Goal: Task Accomplishment & Management: Complete application form

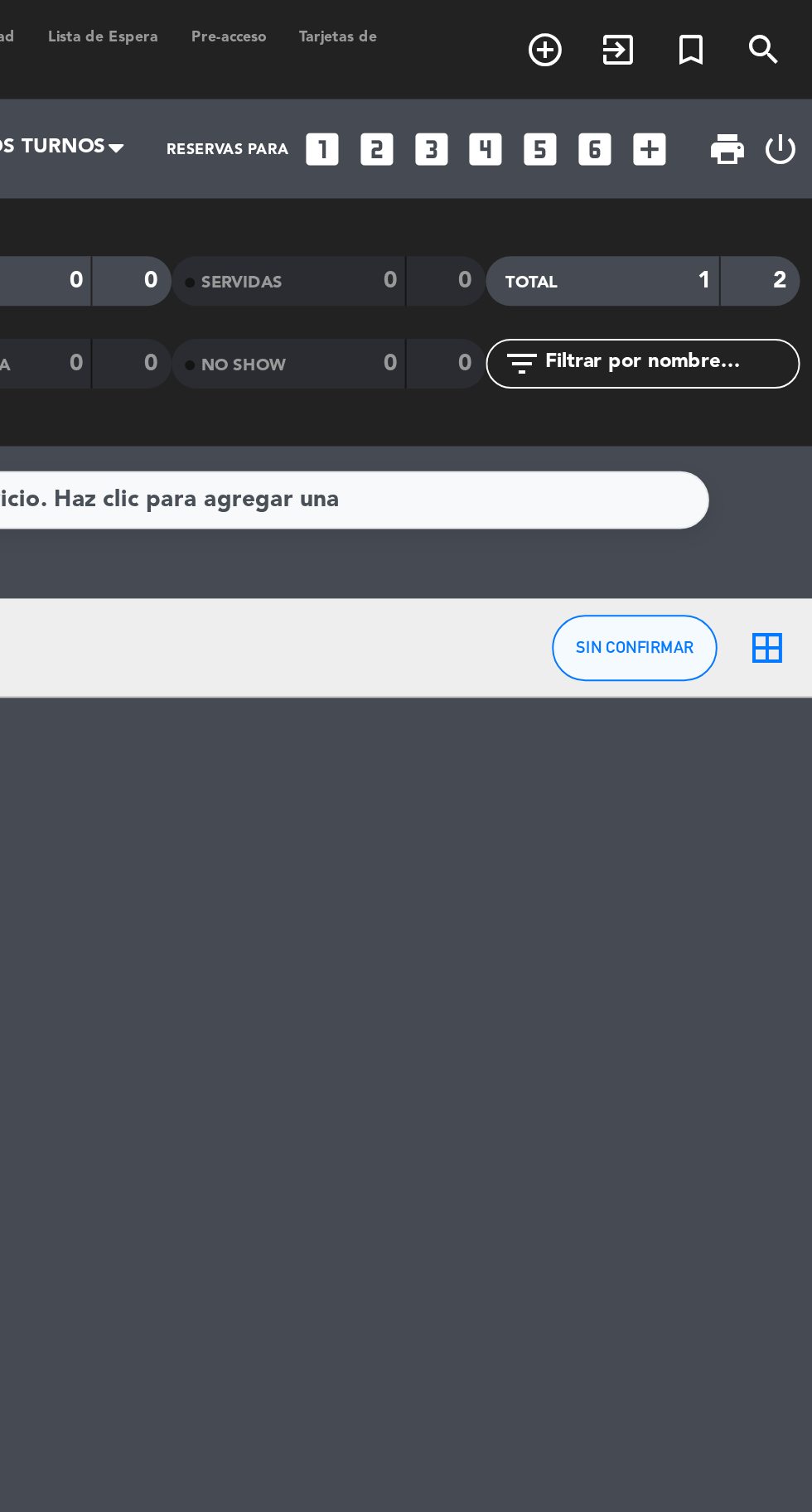
click at [734, 73] on icon "add_box" at bounding box center [724, 74] width 22 height 22
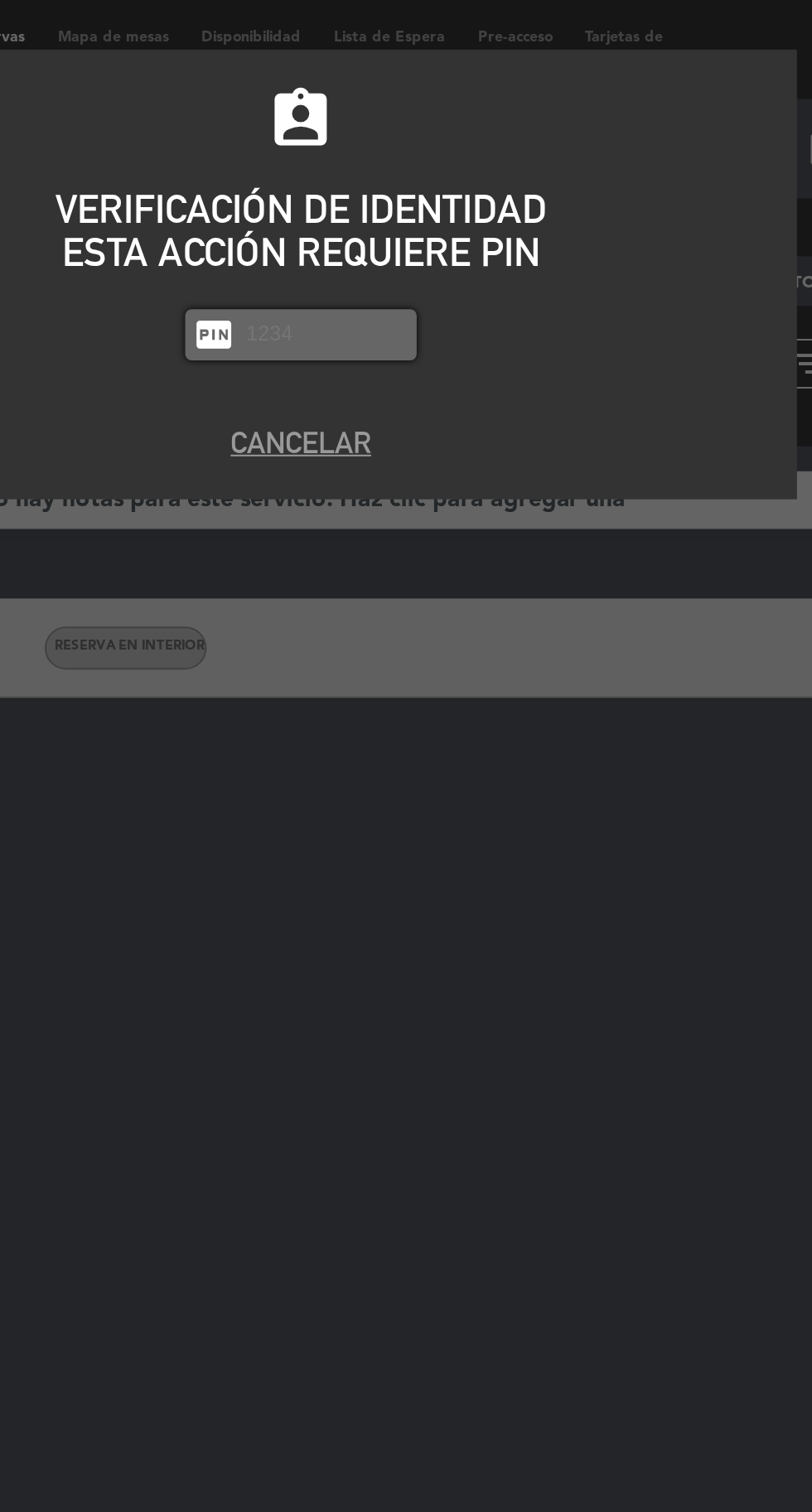
click at [320, 169] on div "assignment_ind VERIFICACIÓN DE IDENTIDAD ESTA ACCIÓN REQUIERE PIN fiber_pin PAS…" at bounding box center [406, 120] width 497 height 156
click at [450, 161] on input "text" at bounding box center [419, 168] width 83 height 19
type input "2492"
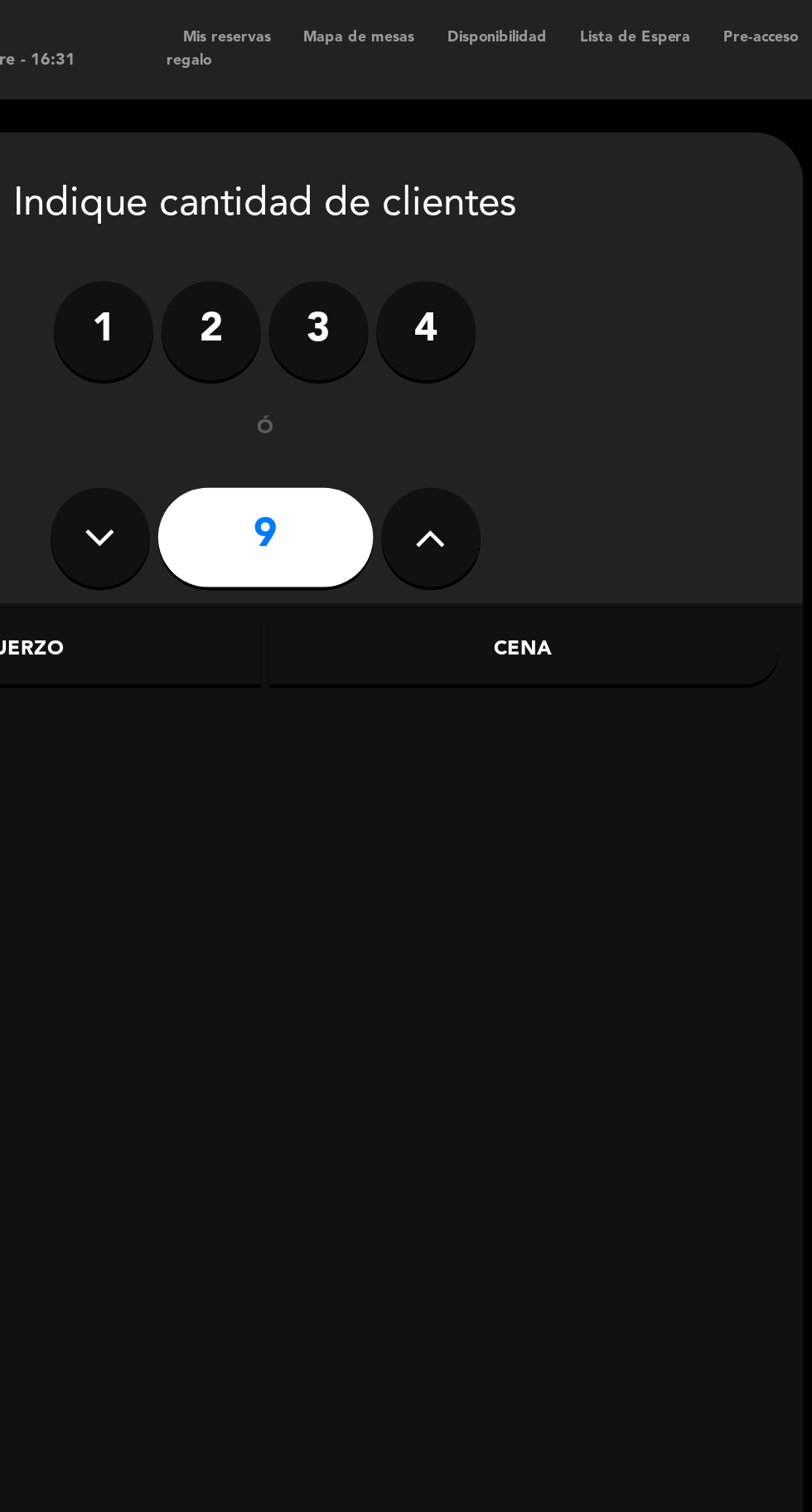
click at [410, 316] on div "Cena" at bounding box center [394, 326] width 255 height 33
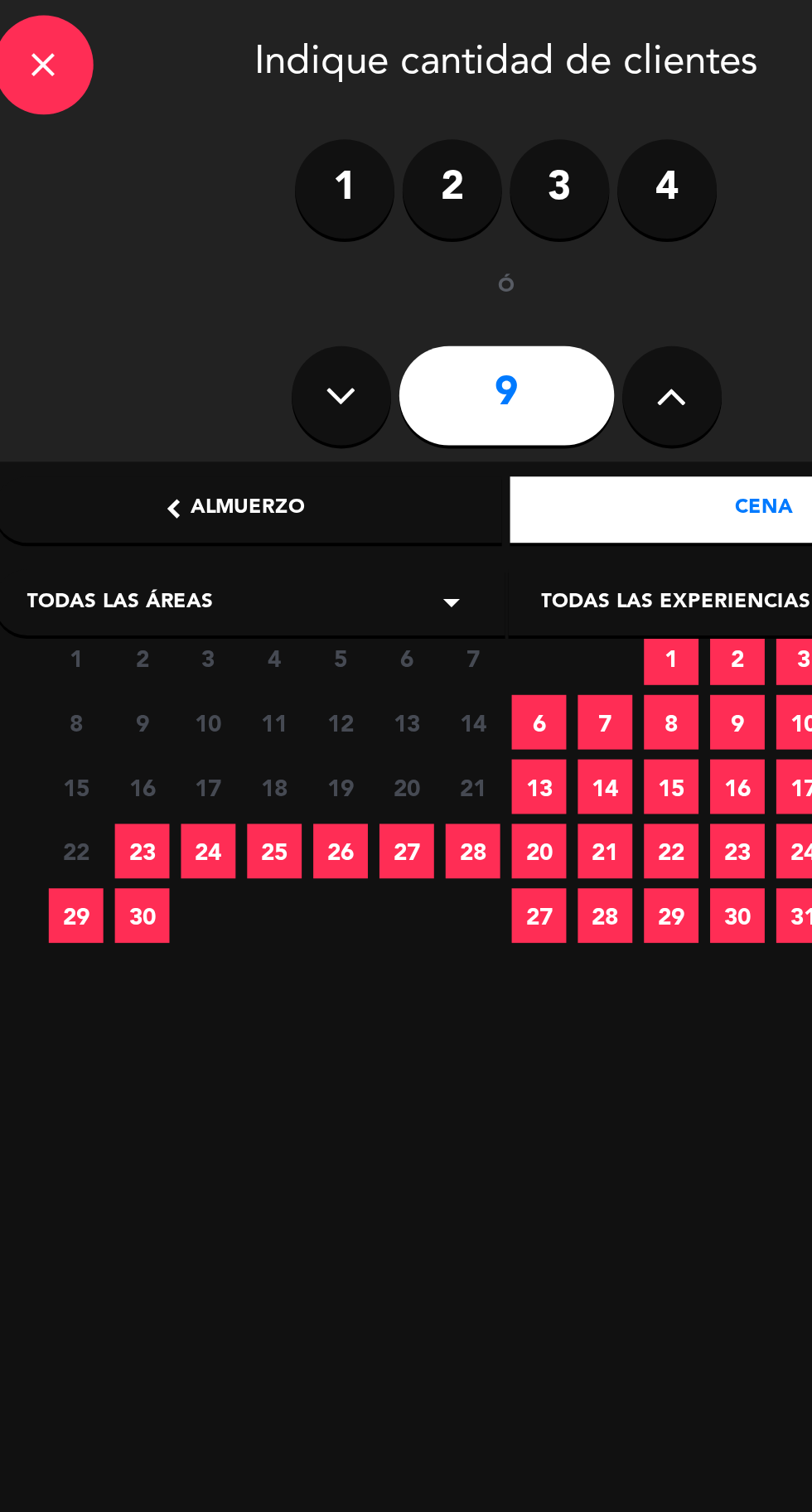
click at [45, 520] on span "29" at bounding box center [49, 530] width 28 height 28
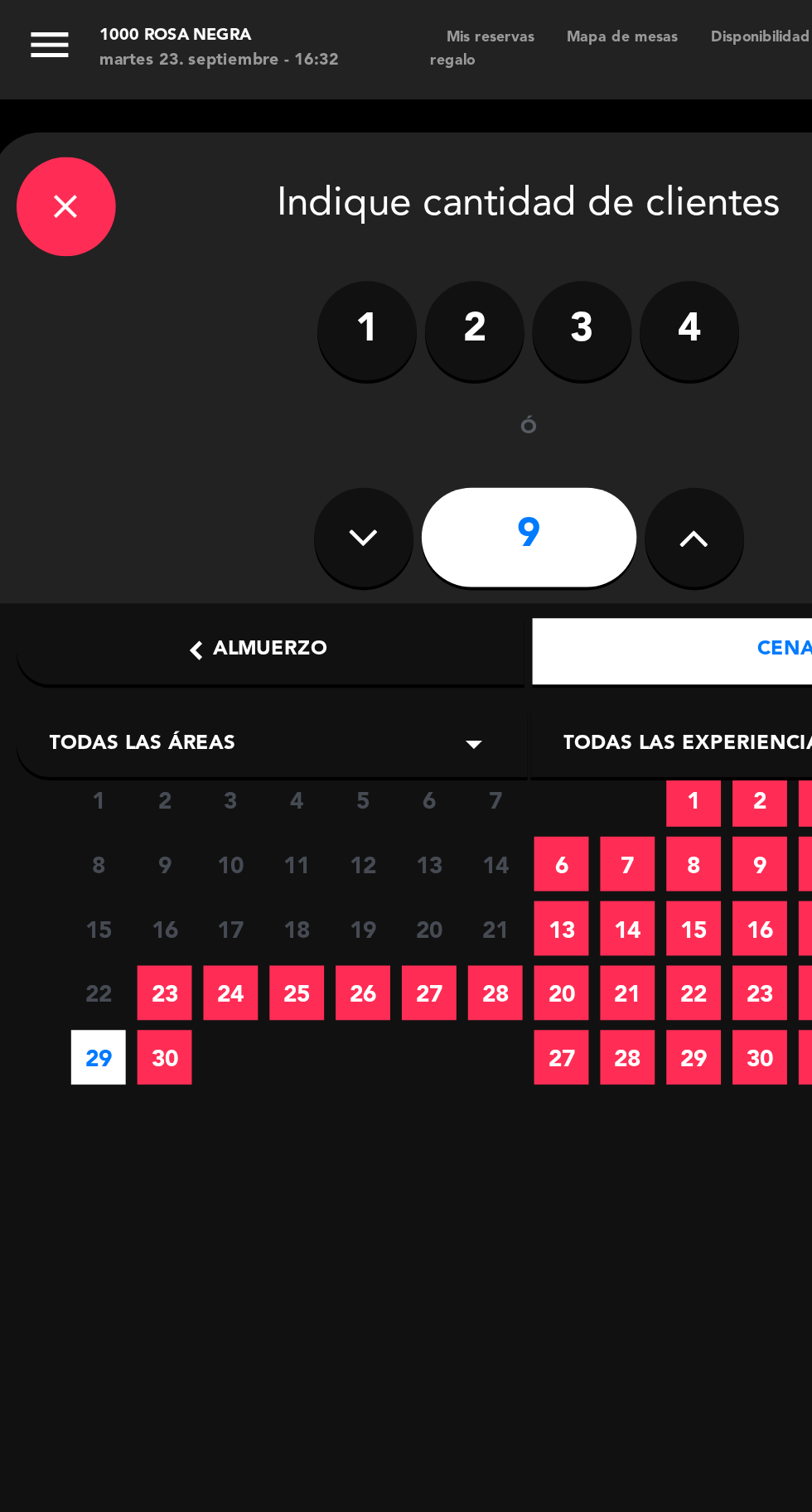
click at [48, 535] on span "29" at bounding box center [49, 530] width 28 height 28
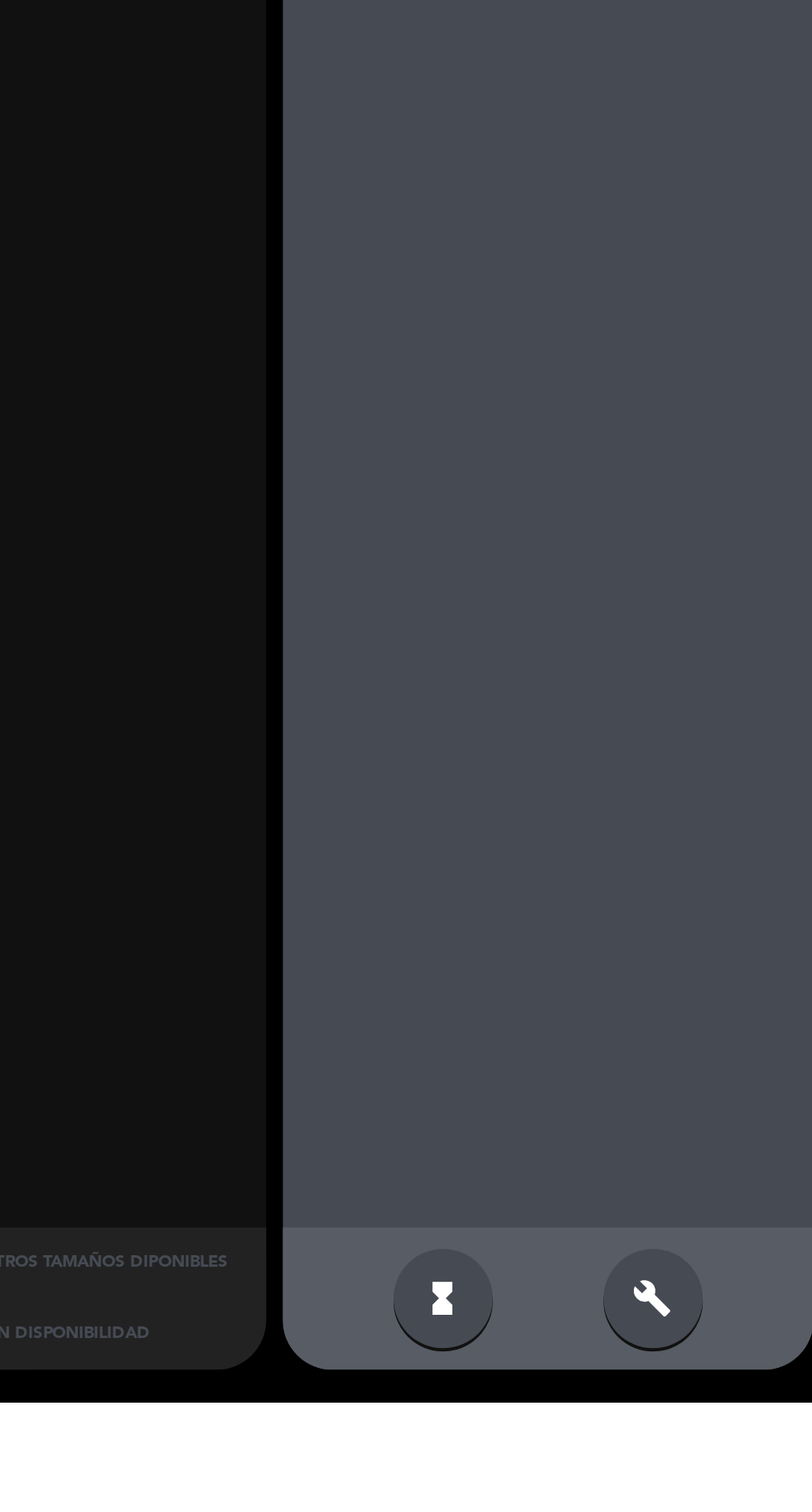
click at [726, 1470] on icon "build" at bounding box center [728, 1459] width 20 height 20
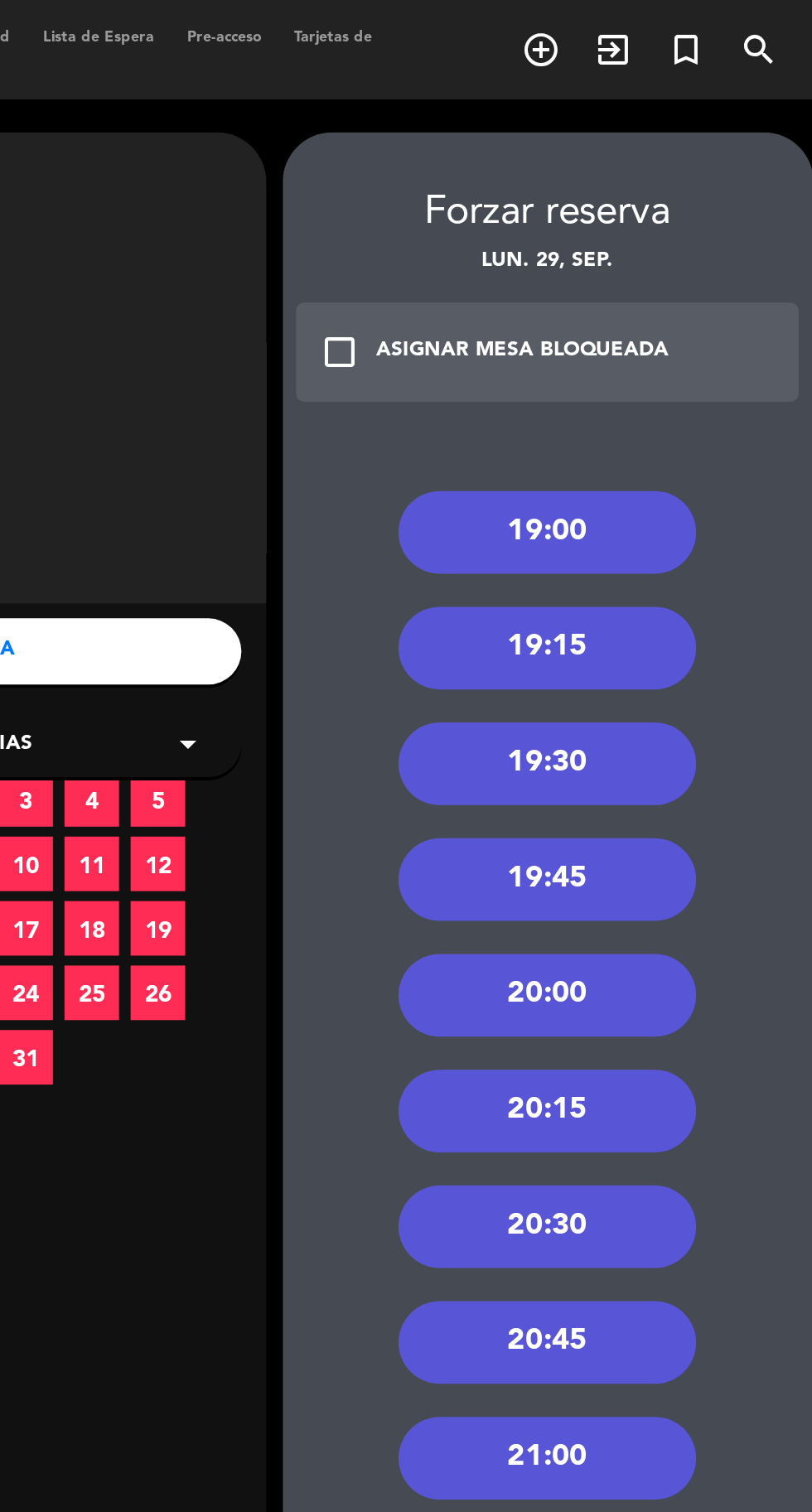
click at [707, 395] on div "19:30" at bounding box center [675, 383] width 150 height 41
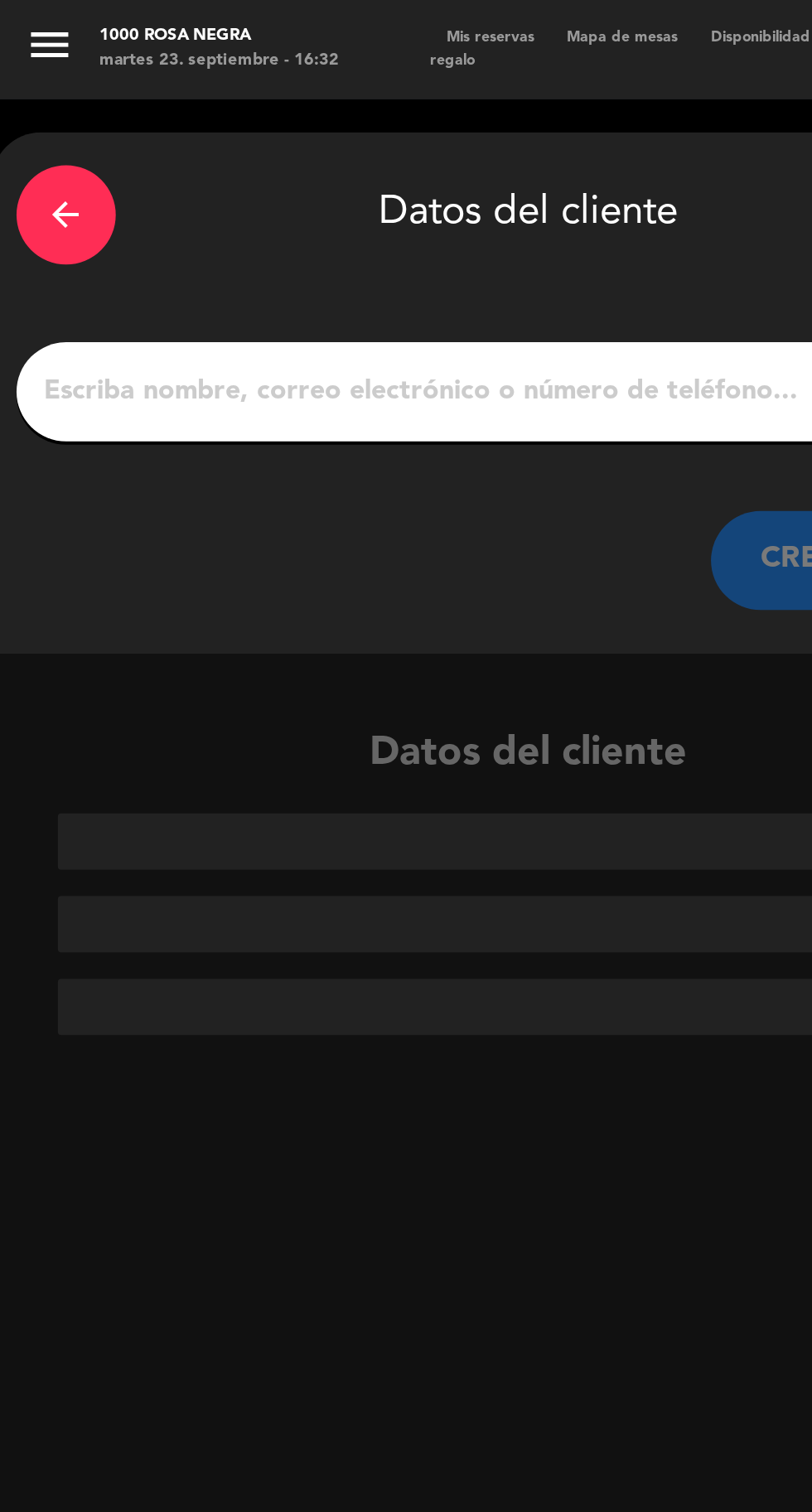
click at [177, 188] on input "1" at bounding box center [265, 196] width 489 height 23
click at [227, 190] on input "1" at bounding box center [265, 196] width 489 height 23
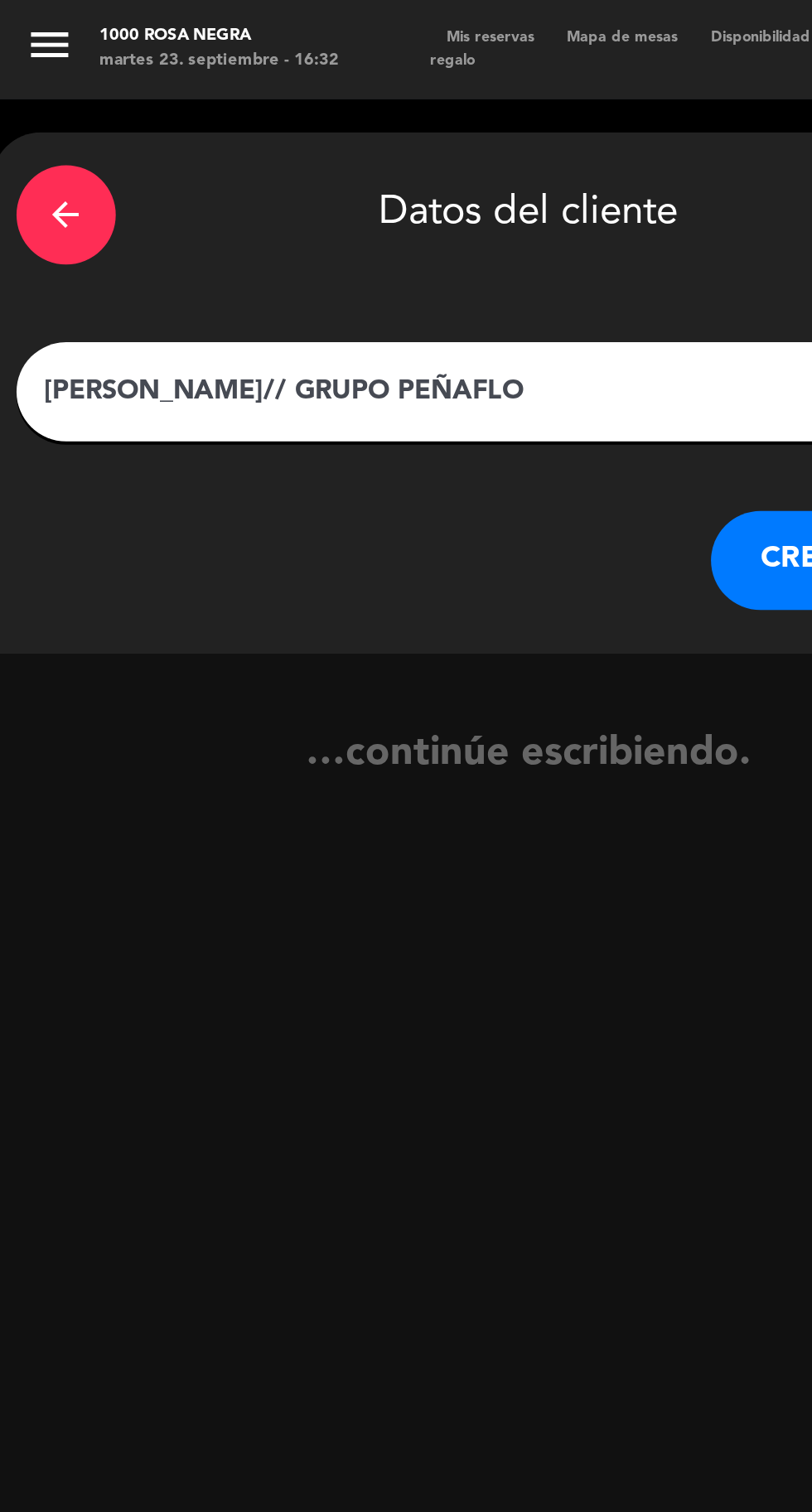
type input "LUCAS PEREZ// GRUPO PEÑAFLOR"
click at [384, 272] on button "CREAR CLIENTE" at bounding box center [439, 281] width 166 height 50
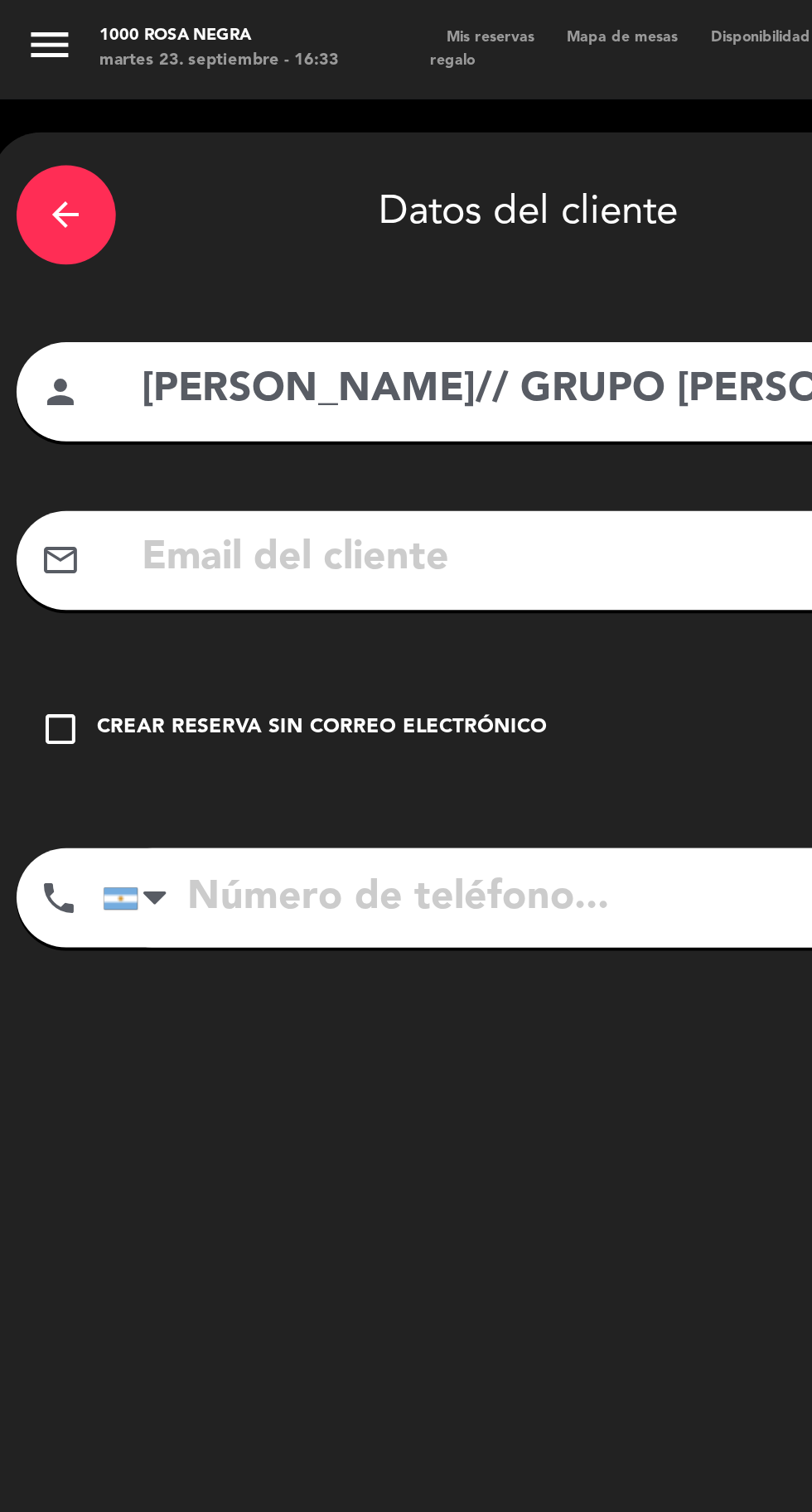
click at [184, 451] on input "tel" at bounding box center [286, 450] width 470 height 50
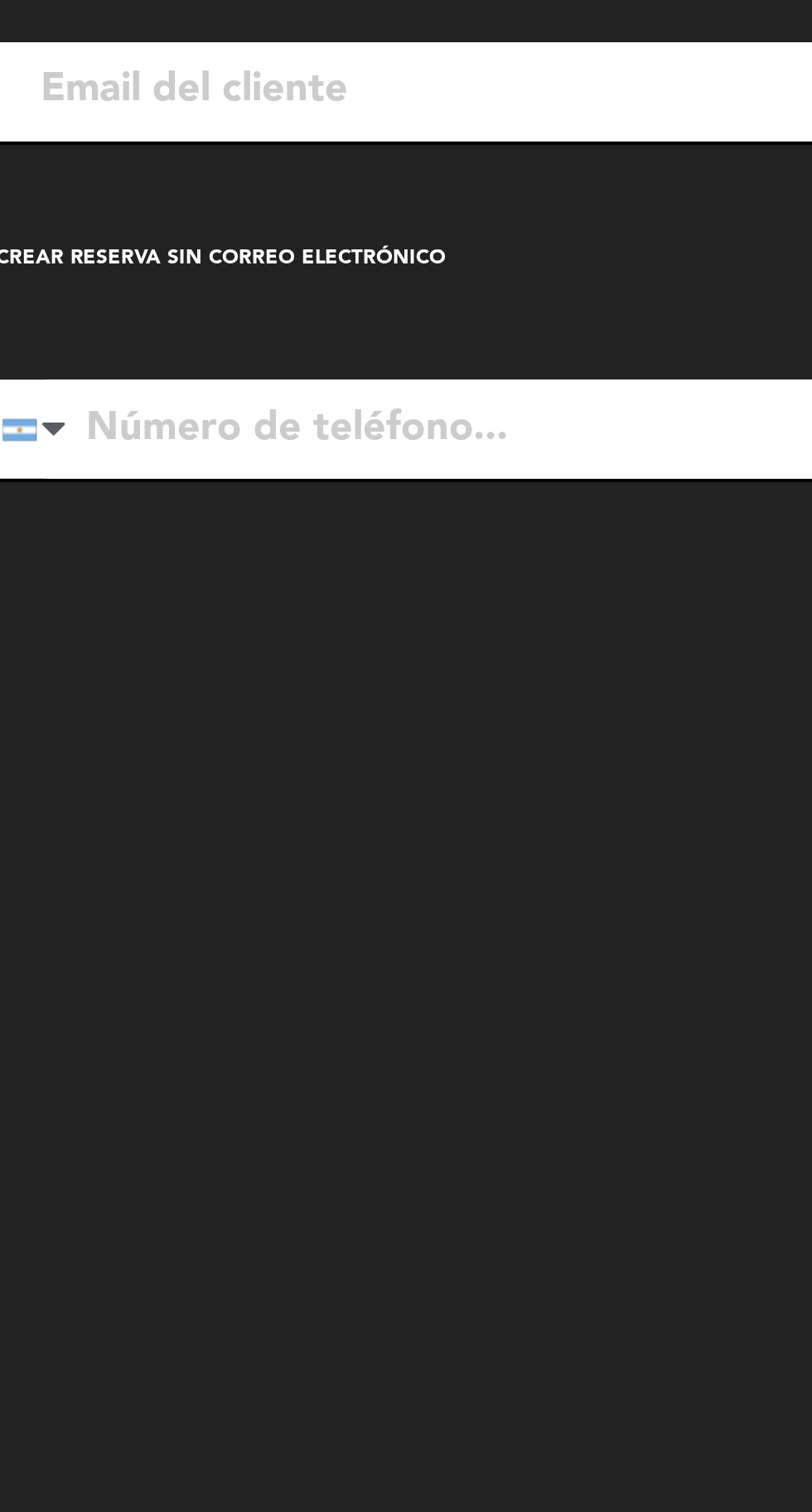
click at [238, 590] on div "arrow_back Datos del cliente person LUCAS PEREZ// GRUPO PEÑAFLOR mail_outline c…" at bounding box center [265, 781] width 539 height 1429
click at [249, 363] on div "Crear reserva sin correo electrónico" at bounding box center [162, 365] width 226 height 16
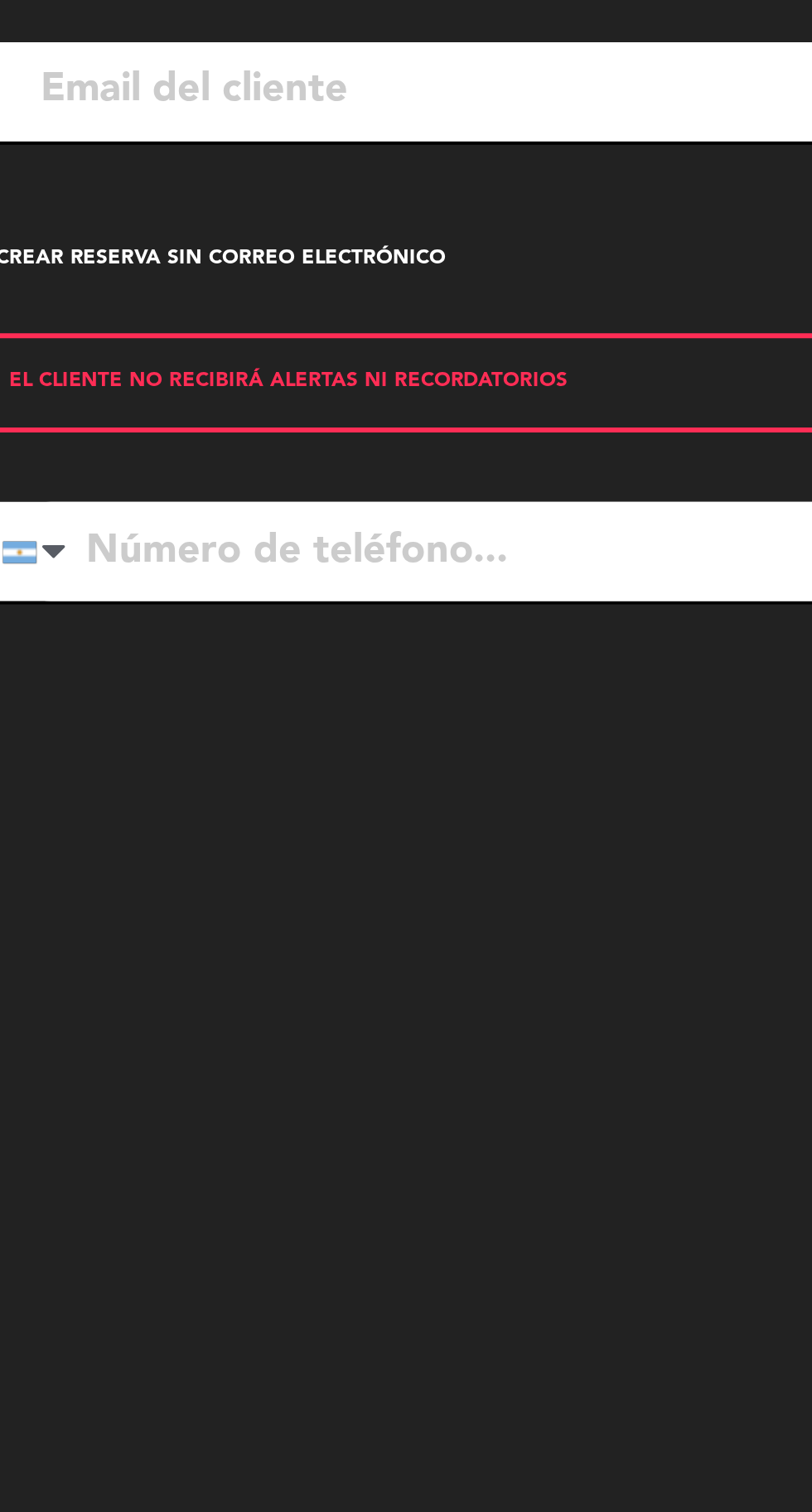
click at [274, 512] on input "tel" at bounding box center [286, 512] width 470 height 50
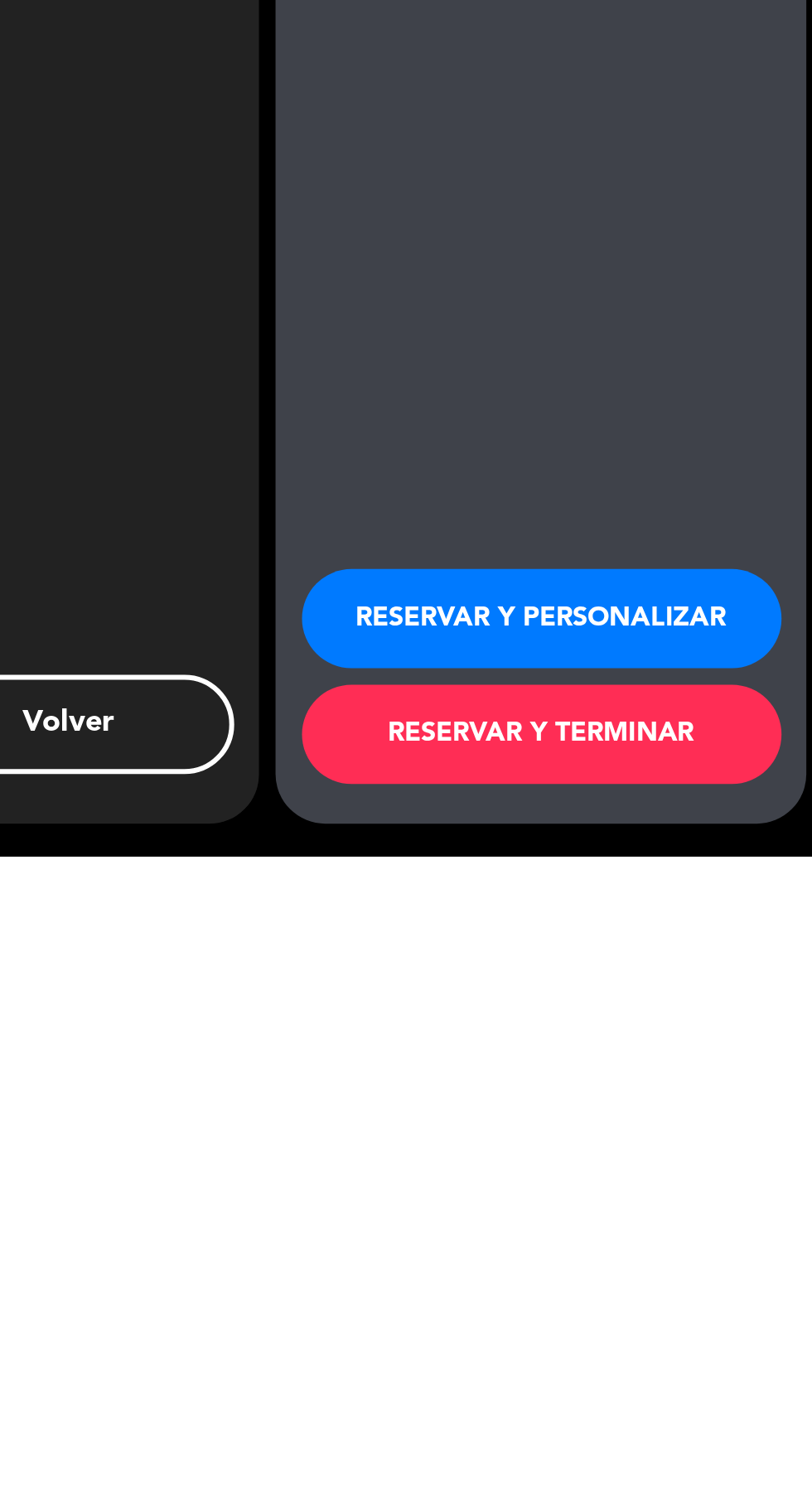
scroll to position [110, 0]
type input "1111111111"
click at [717, 1395] on button "RESERVAR Y PERSONALIZAR" at bounding box center [676, 1394] width 240 height 50
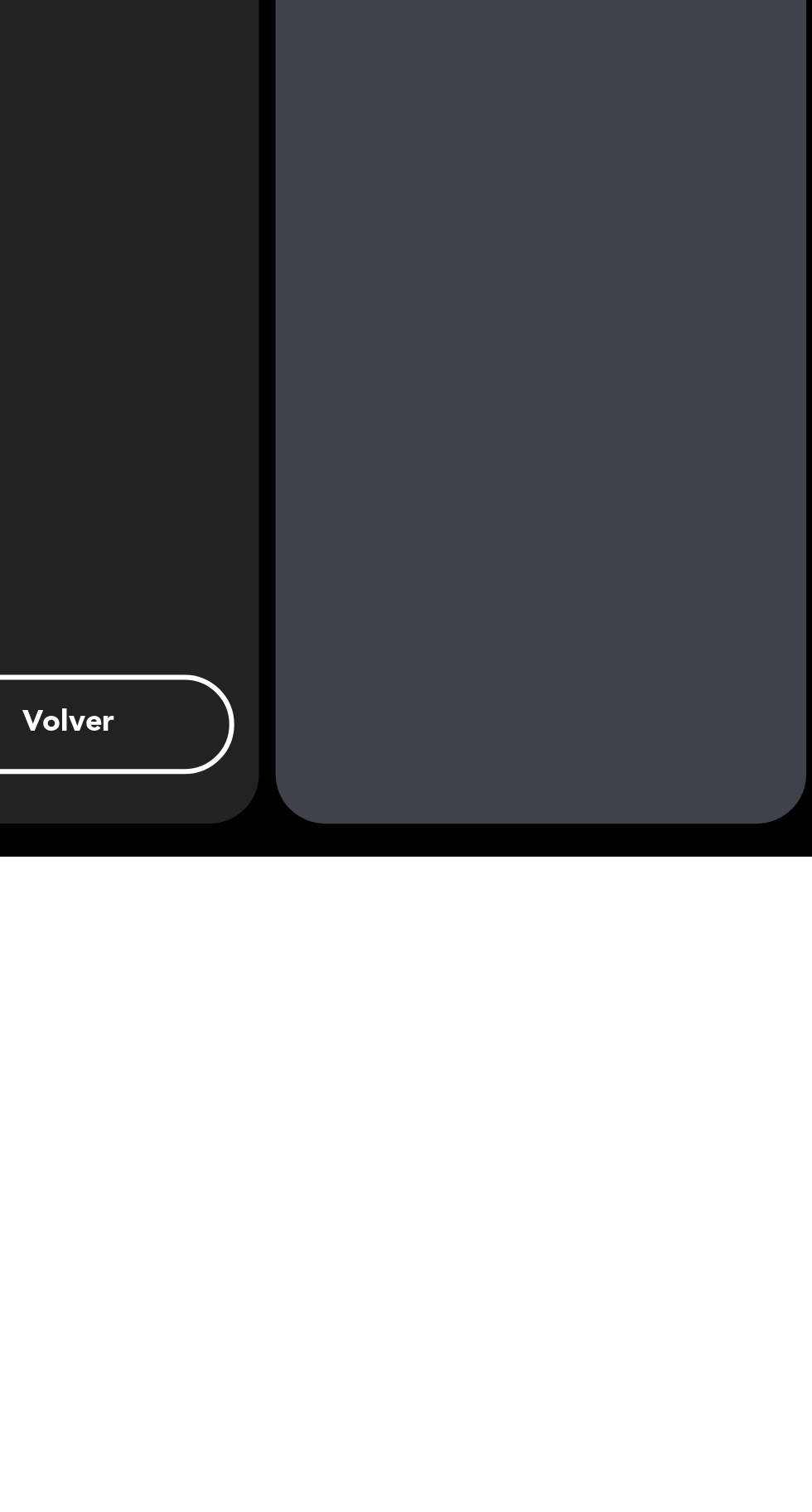
scroll to position [0, 0]
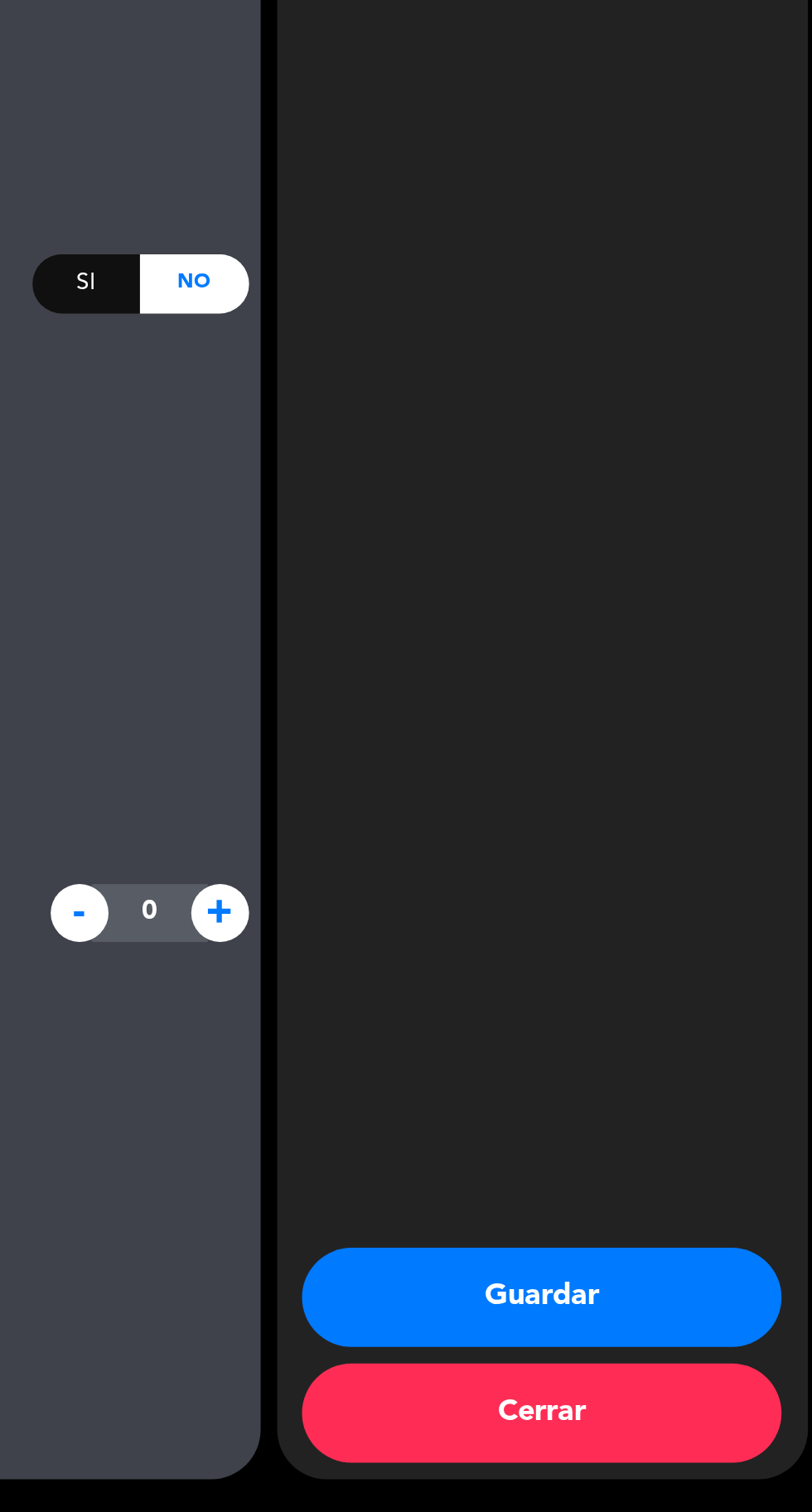
type input "+541111111111"
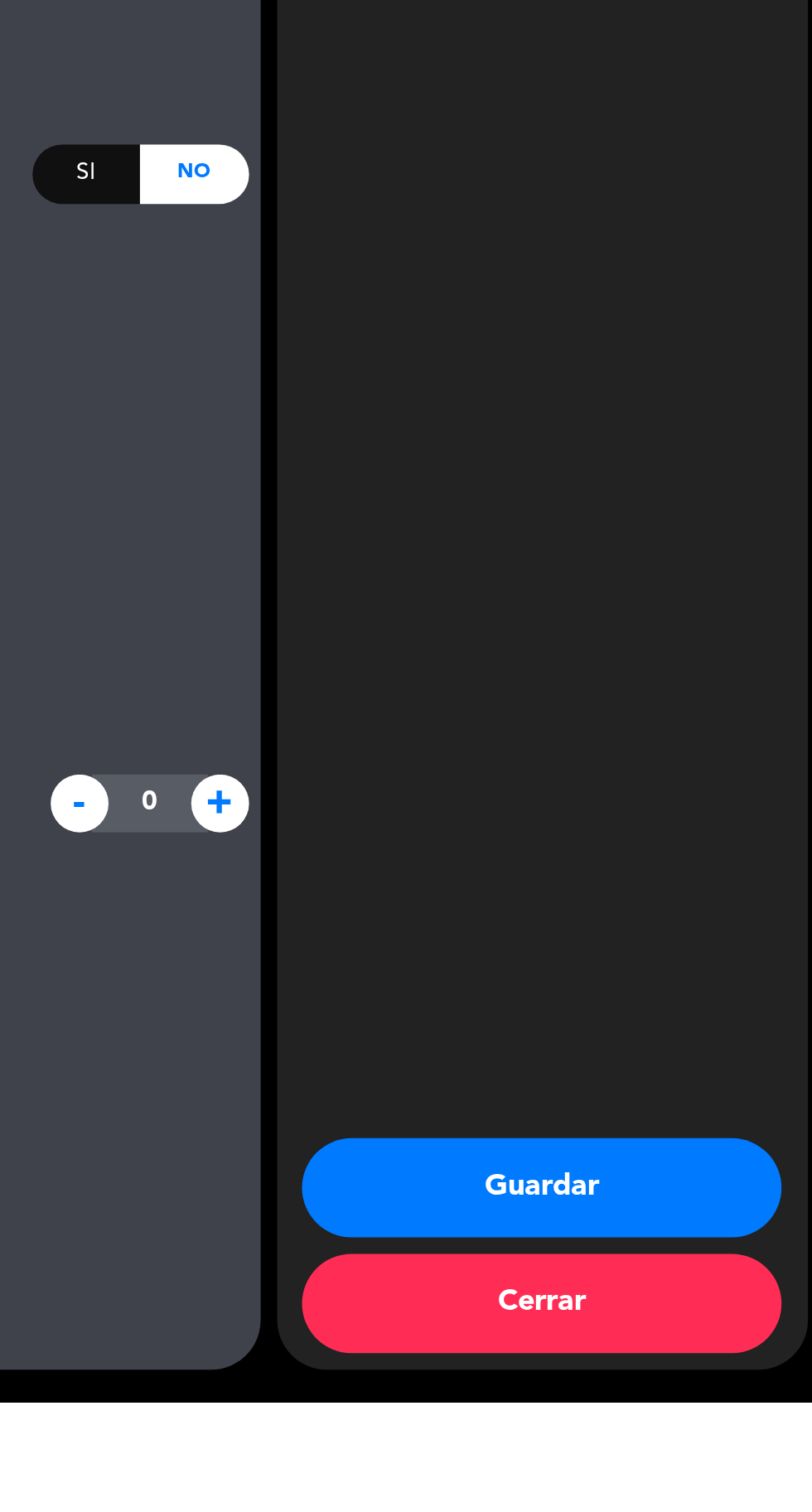
click at [707, 1429] on button "Guardar" at bounding box center [676, 1405] width 240 height 50
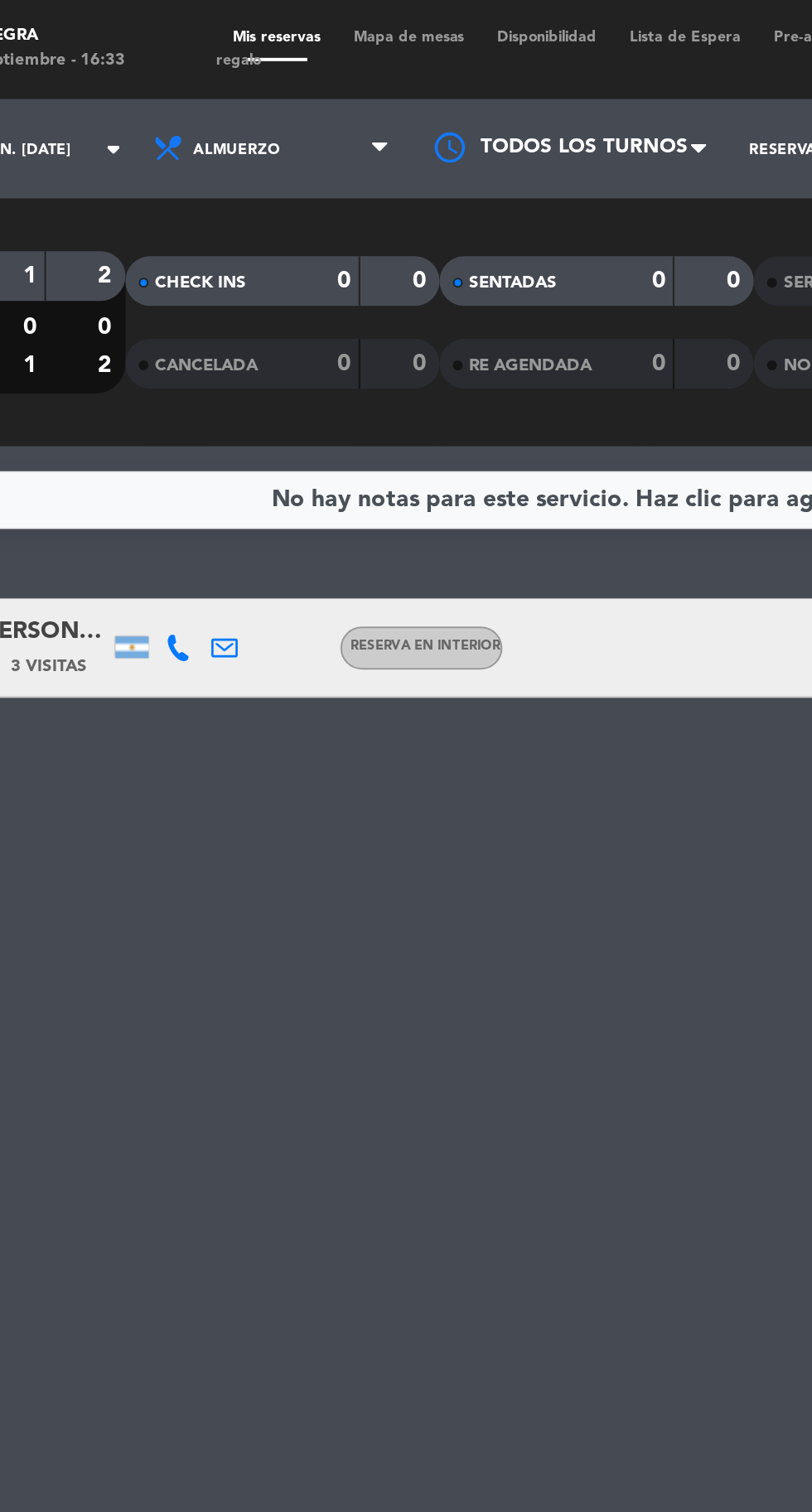
click at [135, 324] on div "Moreno Vivot Isabel" at bounding box center [128, 317] width 67 height 19
